Goal: Transaction & Acquisition: Purchase product/service

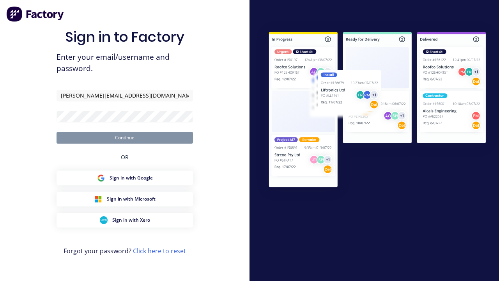
type input "[PERSON_NAME][EMAIL_ADDRESS][DOMAIN_NAME]"
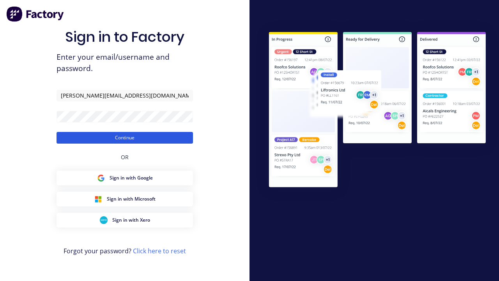
click at [125, 137] on button "Continue" at bounding box center [125, 138] width 136 height 12
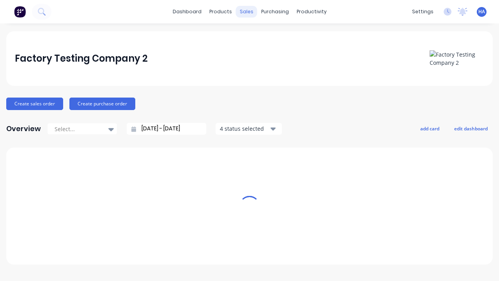
click at [246, 12] on div "sales" at bounding box center [246, 12] width 21 height 12
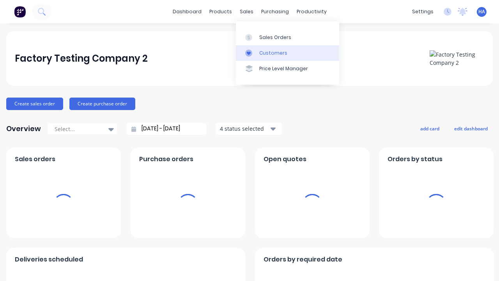
click at [287, 53] on link "Customers" at bounding box center [287, 53] width 103 height 16
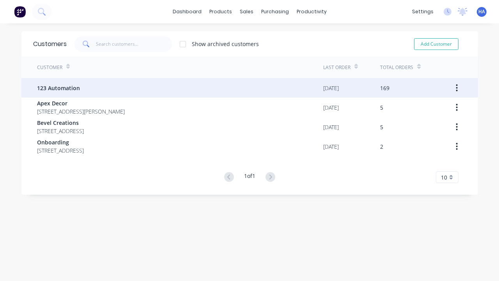
click at [58, 88] on span "123 Automation" at bounding box center [58, 88] width 43 height 8
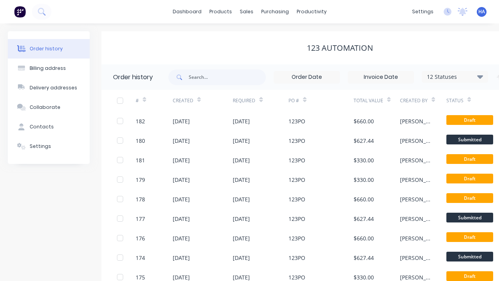
scroll to position [0, 80]
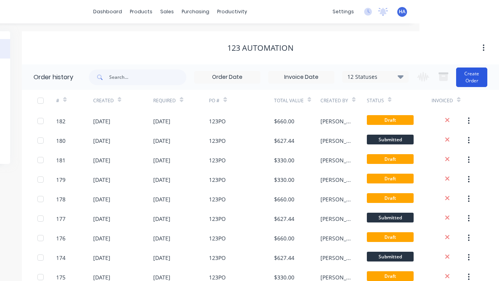
click at [472, 77] on button "Create Order" at bounding box center [471, 76] width 31 height 19
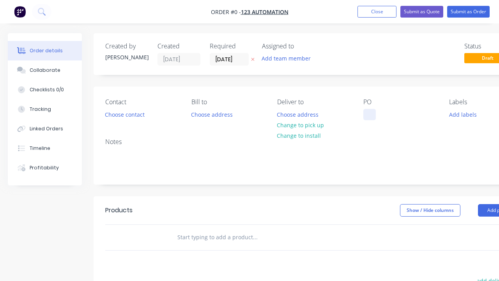
click at [369, 114] on div at bounding box center [369, 114] width 12 height 11
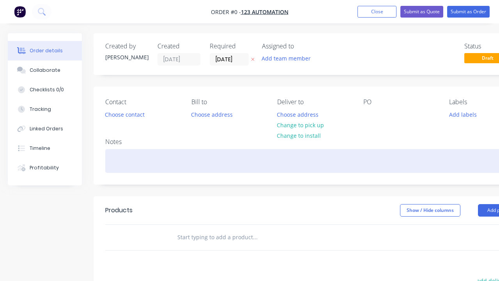
click at [290, 161] on div "Order details Collaborate Checklists 0/0 Tracking Linked Orders Timeline Profit…" at bounding box center [271, 241] width 542 height 416
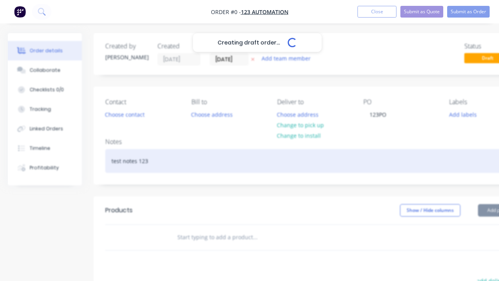
scroll to position [0, 24]
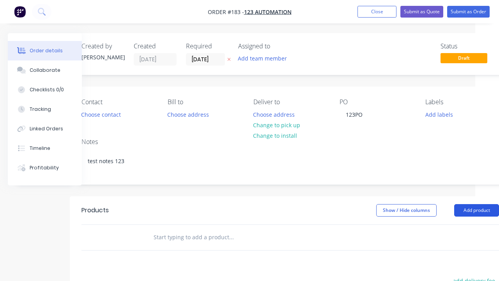
click at [476, 210] on button "Add product" at bounding box center [476, 210] width 45 height 12
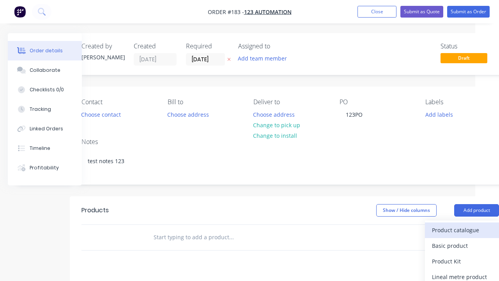
click at [462, 230] on div "Product catalogue" at bounding box center [462, 229] width 60 height 11
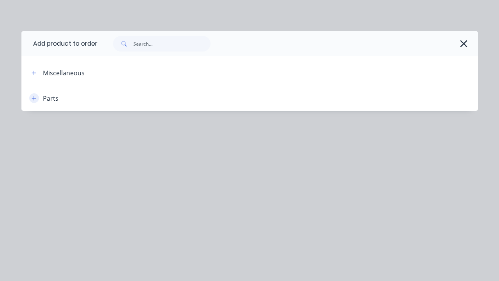
click at [34, 98] on icon "button" at bounding box center [34, 98] width 4 height 4
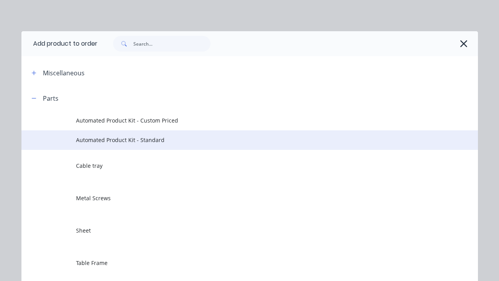
click at [237, 140] on span "Automated Product Kit - Standard" at bounding box center [236, 140] width 321 height 8
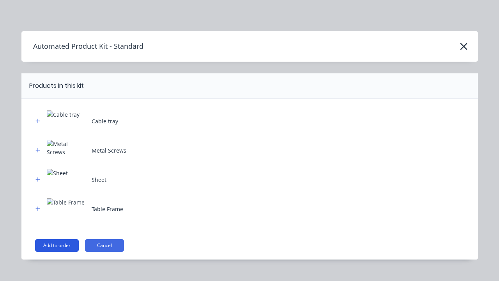
click at [57, 245] on button "Add to order" at bounding box center [57, 245] width 44 height 12
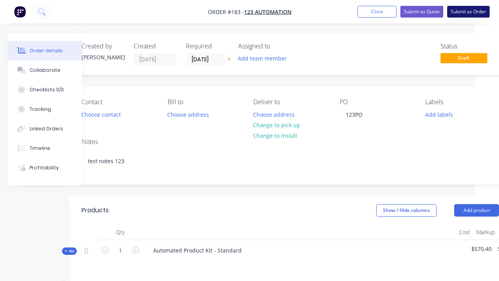
click at [468, 12] on button "Submit as Order" at bounding box center [468, 12] width 42 height 12
click at [221, 148] on button "Submit Order" at bounding box center [221, 148] width 47 height 12
click at [221, 164] on button "Submit" at bounding box center [221, 164] width 47 height 12
